Goal: Task Accomplishment & Management: Manage account settings

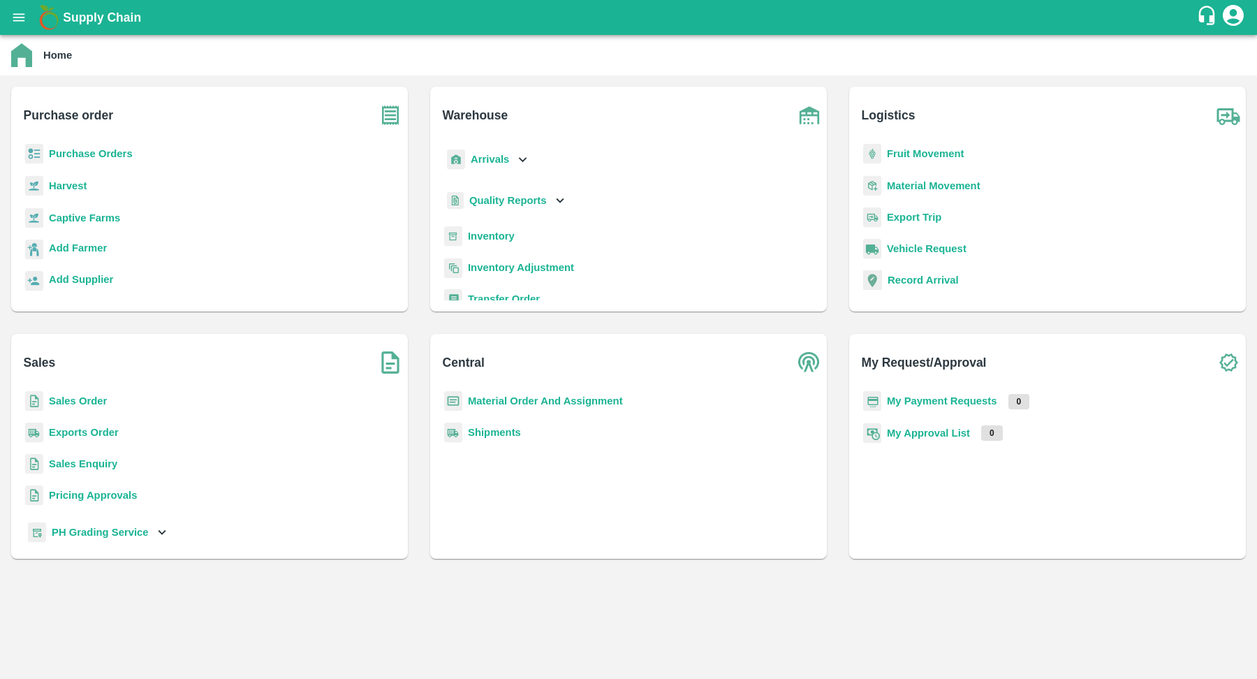
scroll to position [7, 0]
click at [154, 538] on icon at bounding box center [161, 532] width 15 height 15
click at [113, 151] on b "Purchase Orders" at bounding box center [91, 146] width 84 height 11
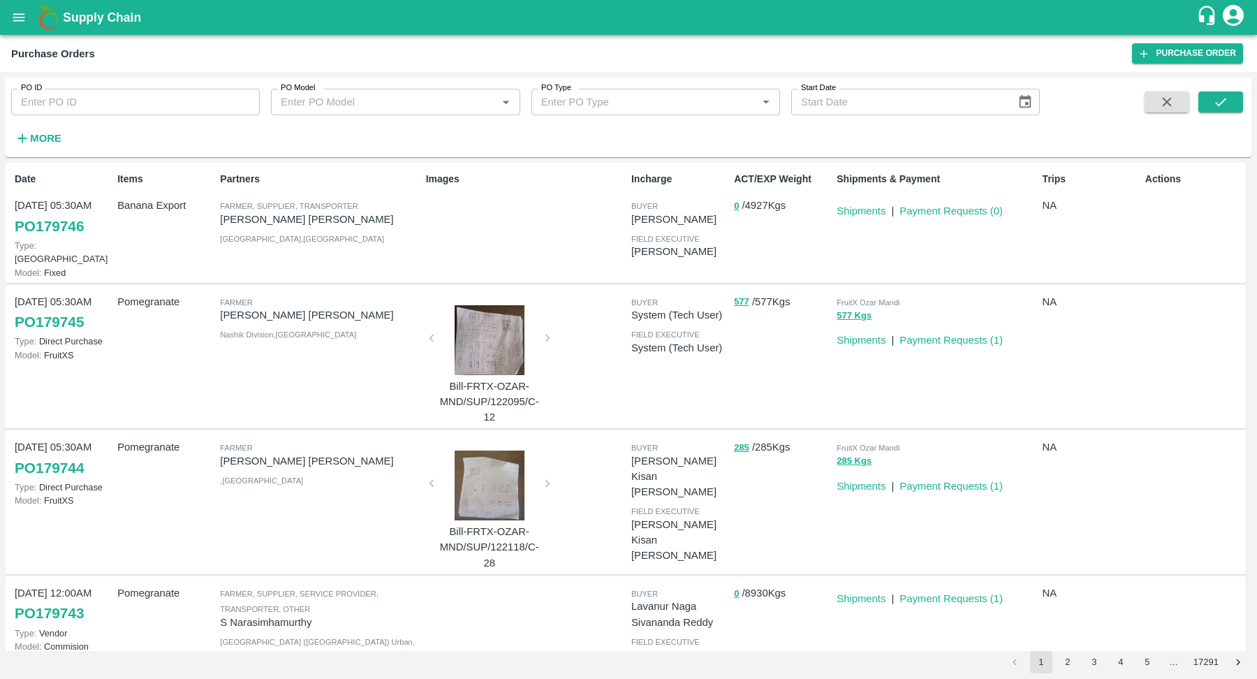
click at [152, 114] on input "PO ID" at bounding box center [135, 102] width 249 height 27
paste input "179730"
type input "179730"
click at [1236, 100] on button "submit" at bounding box center [1221, 102] width 45 height 21
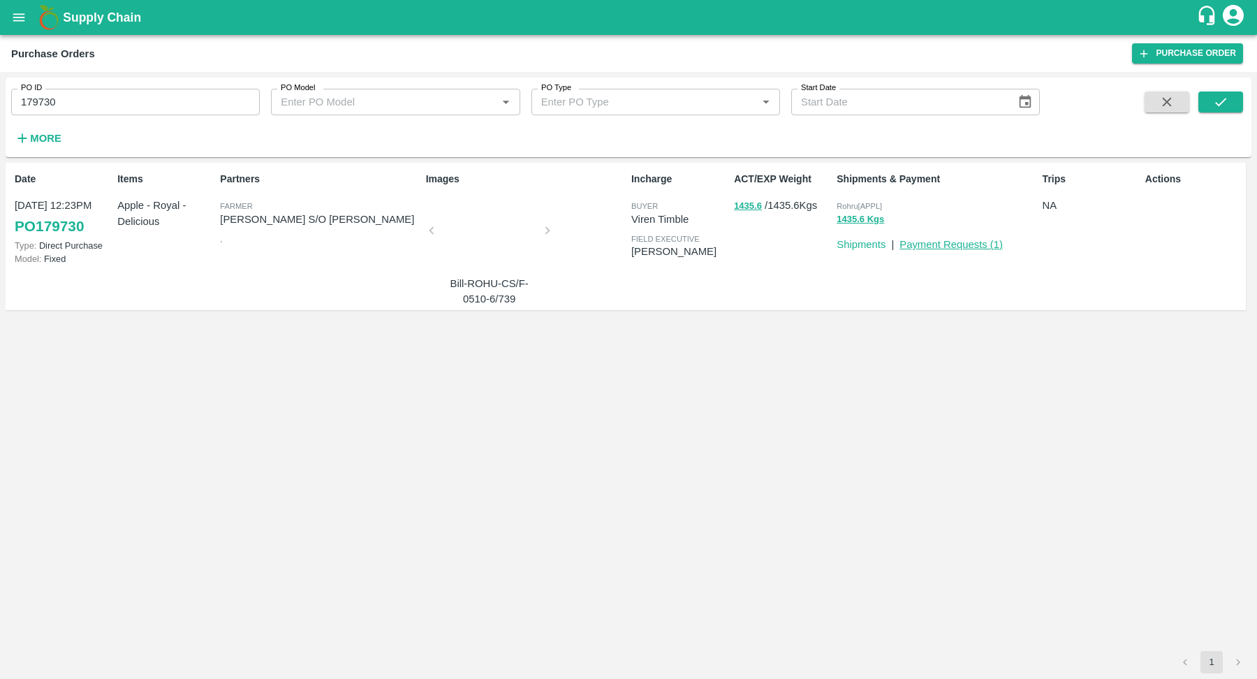
click at [944, 247] on link "Payment Requests ( 1 )" at bounding box center [951, 244] width 103 height 11
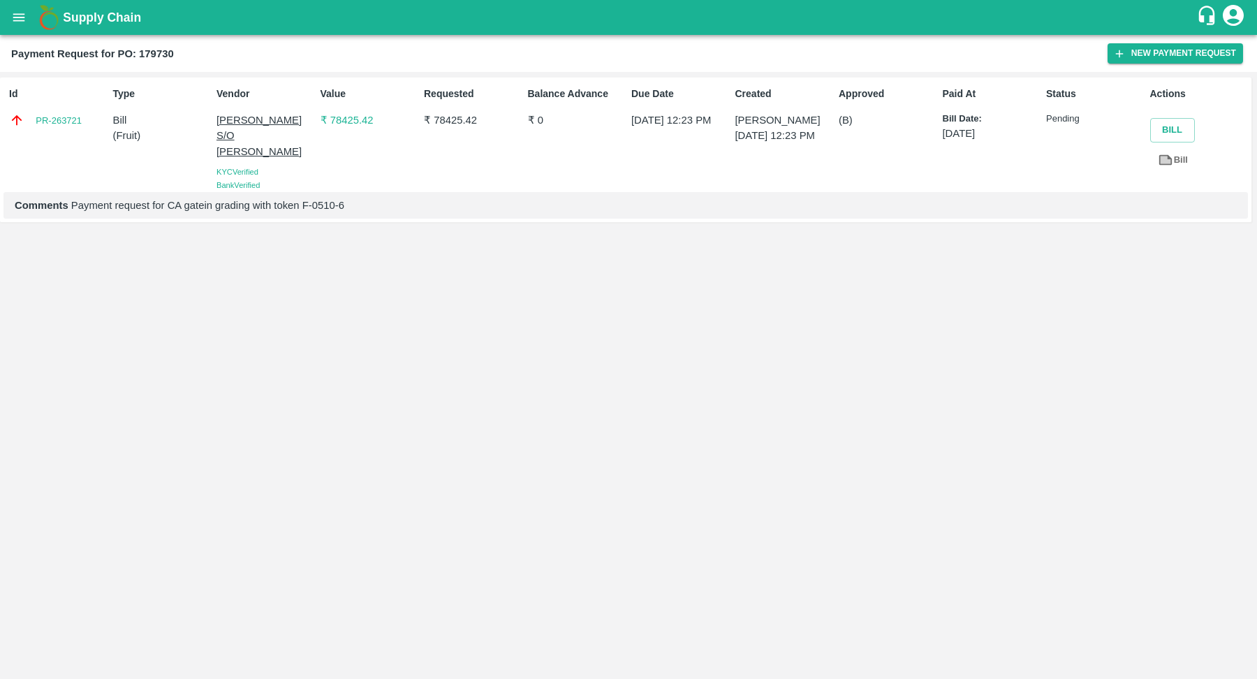
click at [59, 110] on div "Id PR-263721" at bounding box center [54, 136] width 103 height 111
click at [57, 115] on link "PR-263721" at bounding box center [59, 121] width 46 height 14
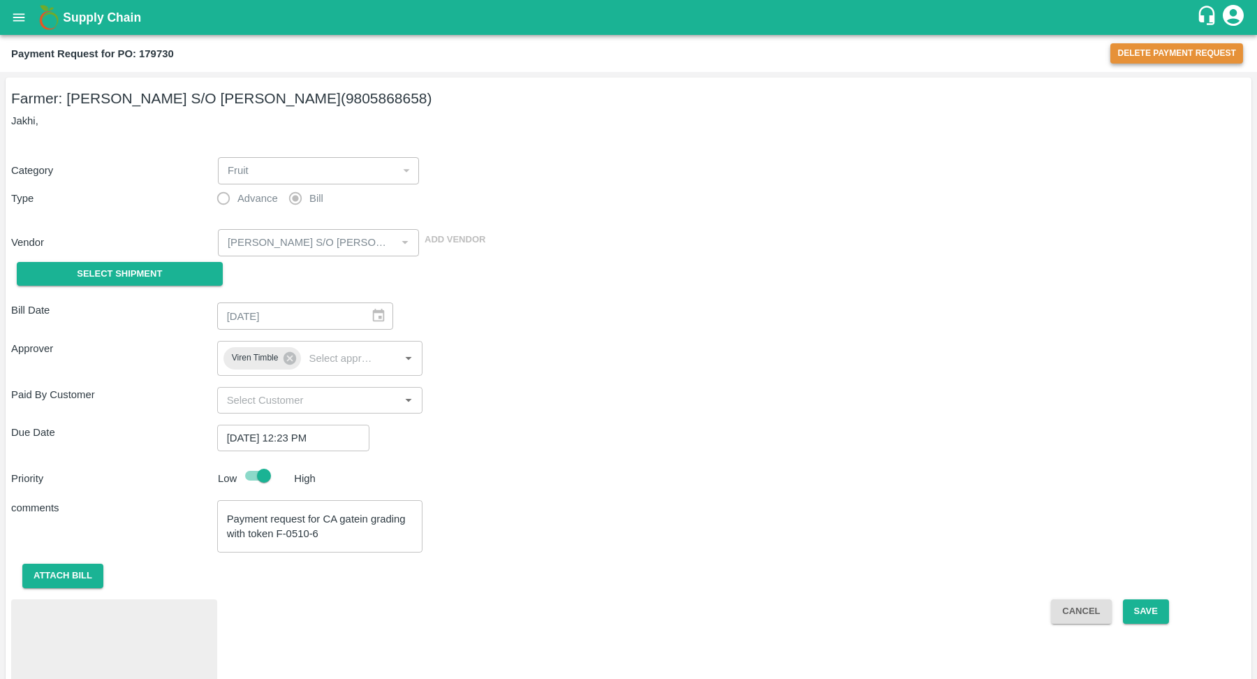
click at [1181, 59] on button "Delete Payment Request" at bounding box center [1177, 53] width 133 height 20
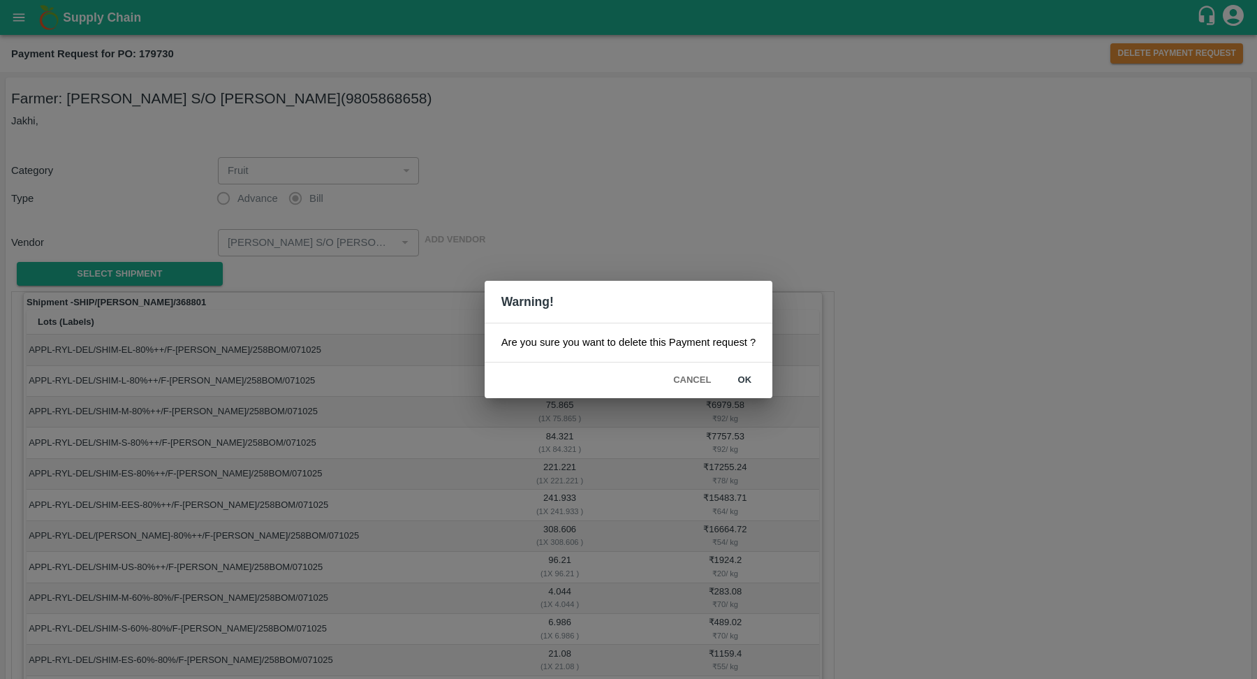
click at [748, 378] on button "ok" at bounding box center [744, 380] width 45 height 24
